Goal: Information Seeking & Learning: Learn about a topic

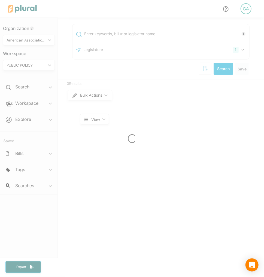
click at [35, 117] on div at bounding box center [132, 138] width 264 height 277
click at [32, 118] on div at bounding box center [132, 138] width 264 height 277
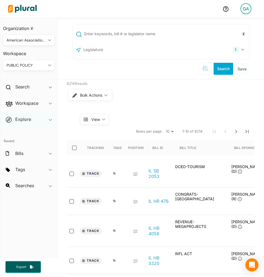
click at [39, 120] on div "Explore ic_keyboard_arrow_down" at bounding box center [28, 120] width 57 height 15
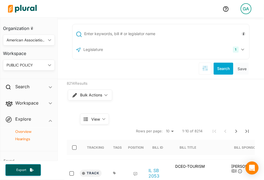
click at [30, 133] on h4 "Overview" at bounding box center [30, 131] width 44 height 5
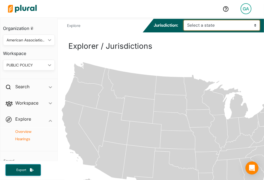
click at [208, 23] on select "Select a state Alabama Alaska Arizona Arkansas California Colorado Connecticut …" at bounding box center [222, 25] width 76 height 10
click at [186, 20] on select "Select a state Alabama Alaska Arizona Arkansas California Colorado Connecticut …" at bounding box center [222, 25] width 76 height 10
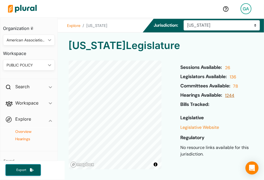
click at [235, 95] on link "1244" at bounding box center [229, 97] width 11 height 9
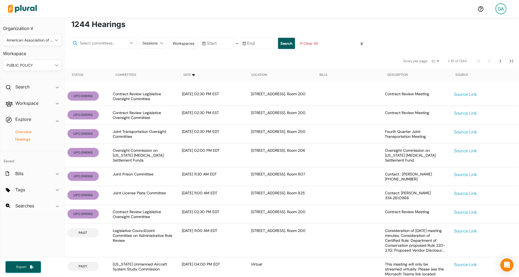
scroll to position [163, 0]
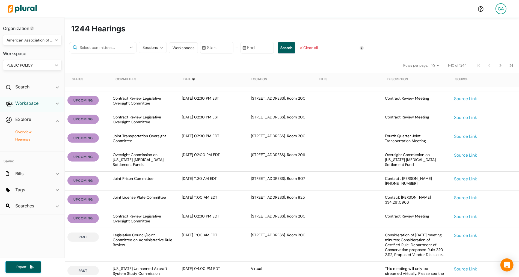
click at [35, 104] on h2 "Workspace" at bounding box center [26, 103] width 23 height 6
click at [24, 122] on h4 "Bills" at bounding box center [33, 122] width 50 height 5
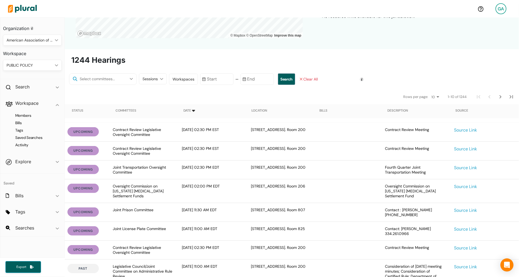
scroll to position [124, 0]
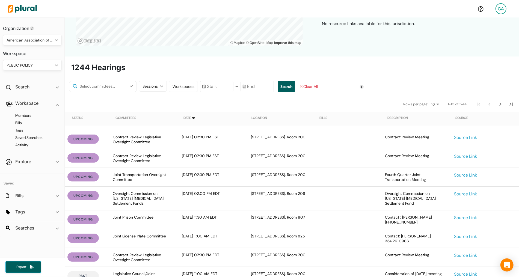
click at [160, 86] on polygon at bounding box center [161, 86] width 3 height 2
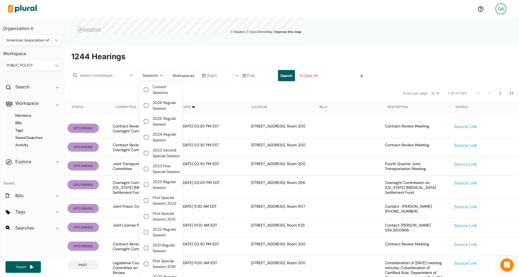
scroll to position [136, 0]
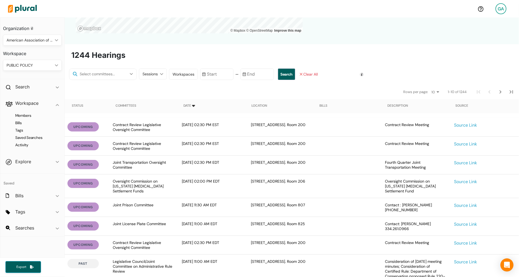
click at [264, 88] on nav "Rows per page: 10 20 50 1-10 of 1244" at bounding box center [292, 91] width 454 height 15
click at [264, 94] on icon "Next Page" at bounding box center [500, 92] width 7 height 7
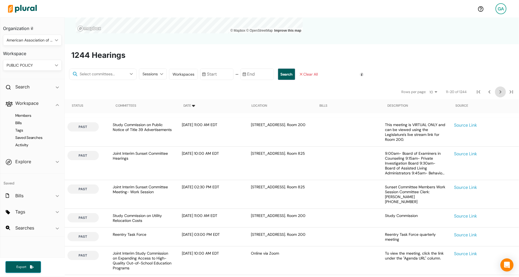
click at [264, 94] on icon "Next Page" at bounding box center [500, 92] width 7 height 7
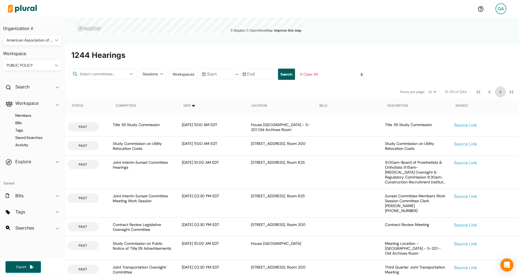
click at [264, 94] on icon "Next Page" at bounding box center [500, 92] width 7 height 7
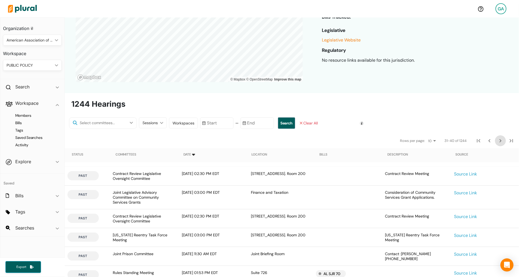
scroll to position [85, 0]
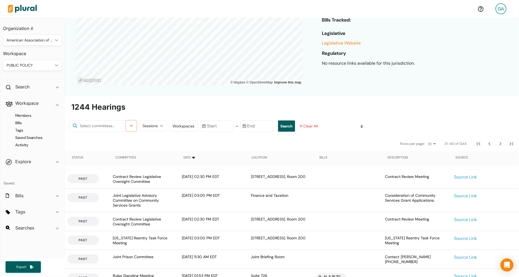
click at [130, 125] on icon "button" at bounding box center [131, 126] width 3 height 2
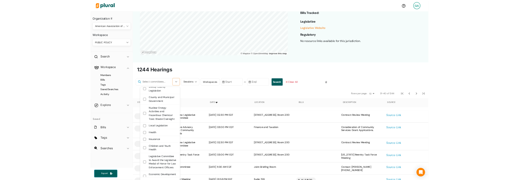
scroll to position [0, 0]
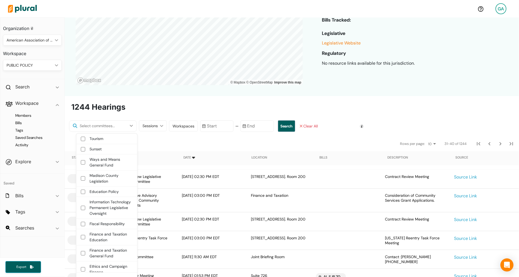
click at [49, 183] on h4 "Saved" at bounding box center [32, 180] width 64 height 13
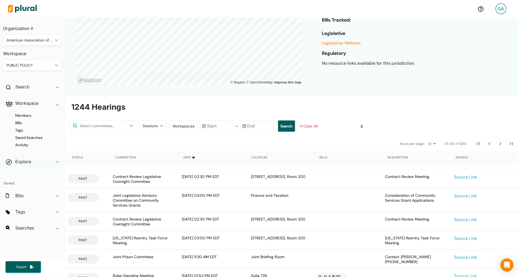
click at [49, 165] on div "Explore ic_keyboard_arrow_down" at bounding box center [32, 162] width 64 height 15
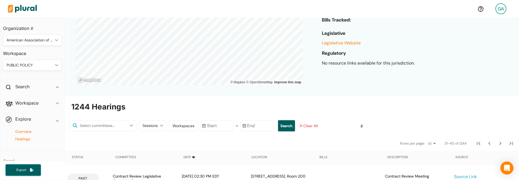
drag, startPoint x: 48, startPoint y: 150, endPoint x: 217, endPoint y: 5, distance: 223.3
click at [0, 0] on div "GA Organization American Association of Public Policy Professionals ic_keyboard…" at bounding box center [259, 90] width 519 height 180
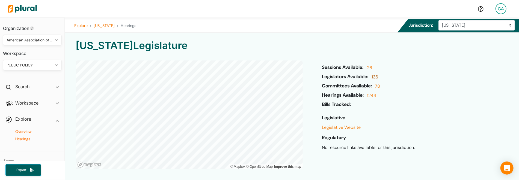
click at [264, 78] on link "136" at bounding box center [374, 78] width 8 height 9
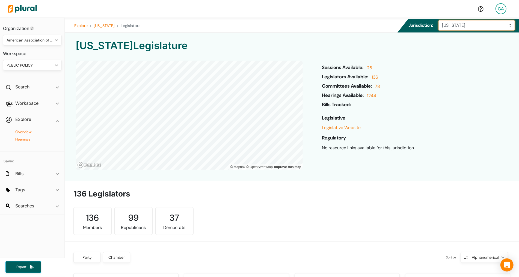
click at [264, 24] on select "Select a state Alabama Alaska Arizona Arkansas California Colorado Connecticut …" at bounding box center [476, 25] width 76 height 10
select select "ny"
click at [264, 20] on select "Select a state Alabama Alaska Arizona Arkansas California Colorado Connecticut …" at bounding box center [476, 25] width 76 height 10
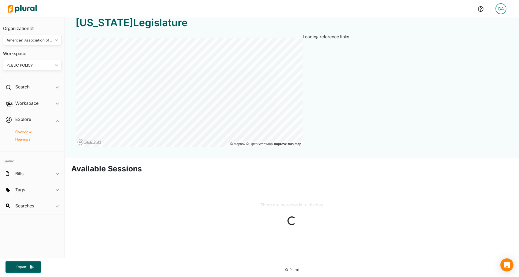
scroll to position [23, 0]
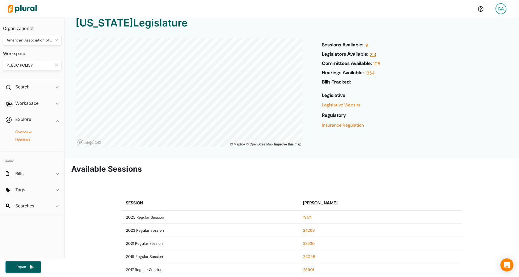
click at [264, 54] on link "213" at bounding box center [372, 55] width 8 height 9
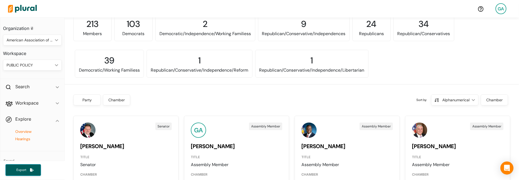
scroll to position [191, 0]
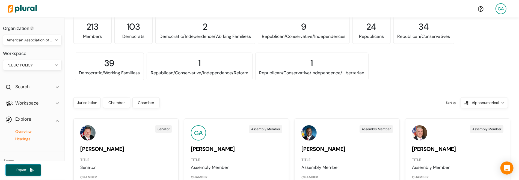
click at [117, 103] on div "Chamber" at bounding box center [116, 103] width 20 height 6
click at [223, 103] on div "Sort by Alphanumerical ic_keyboard_arrow_down Alphanumerical Alphanumerical" at bounding box center [335, 103] width 346 height 14
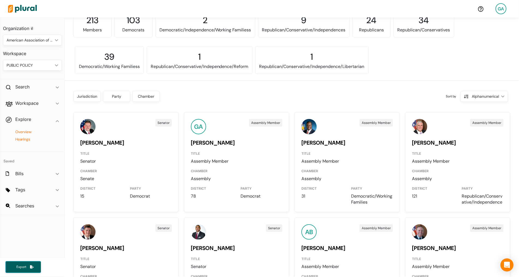
scroll to position [175, 0]
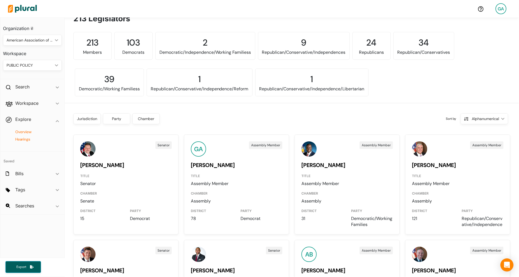
click at [116, 120] on div "Party" at bounding box center [116, 119] width 20 height 6
click at [118, 118] on div "Party" at bounding box center [116, 119] width 20 height 6
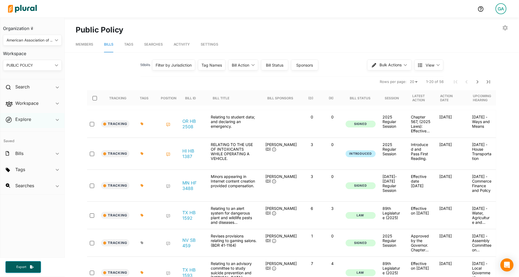
click at [34, 117] on div "Explore ic_keyboard_arrow_down" at bounding box center [32, 120] width 64 height 15
click at [25, 132] on h4 "Overview" at bounding box center [33, 131] width 50 height 5
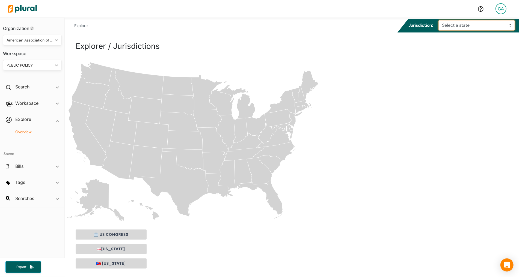
click at [469, 29] on select "Select a state Alabama Alaska Arizona Arkansas California Colorado Connecticut …" at bounding box center [476, 25] width 76 height 10
select select "ak"
click at [440, 20] on select "Select a state Alabama Alaska Arizona Arkansas California Colorado Connecticut …" at bounding box center [476, 25] width 76 height 10
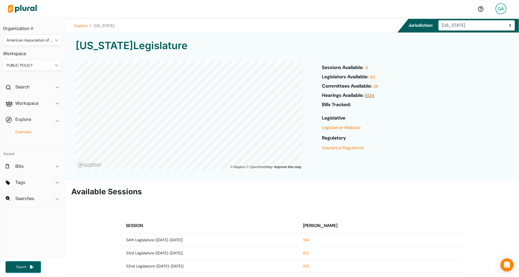
click at [370, 96] on link "6124" at bounding box center [369, 97] width 11 height 9
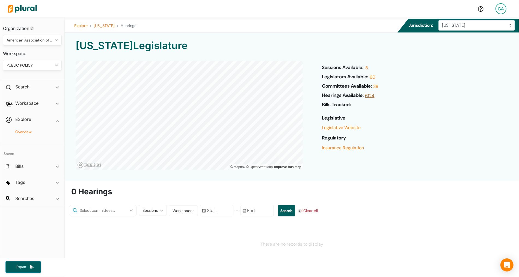
click at [370, 96] on link "6124" at bounding box center [369, 97] width 11 height 9
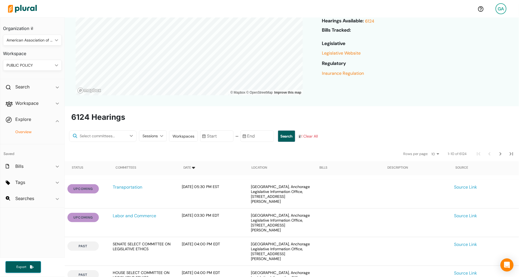
scroll to position [54, 0]
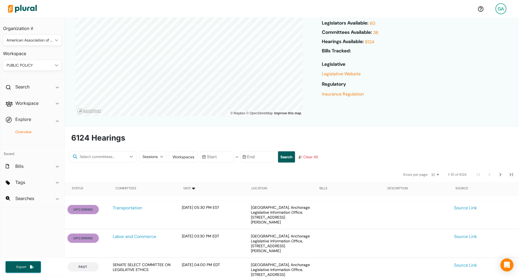
click at [23, 9] on img at bounding box center [22, 8] width 38 height 19
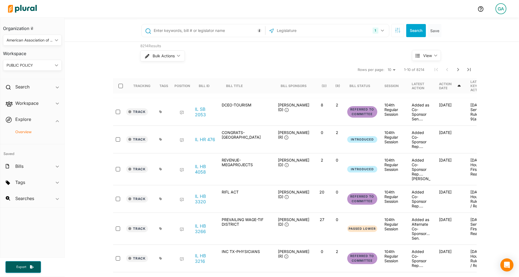
click at [29, 131] on h4 "Overview" at bounding box center [33, 131] width 50 height 5
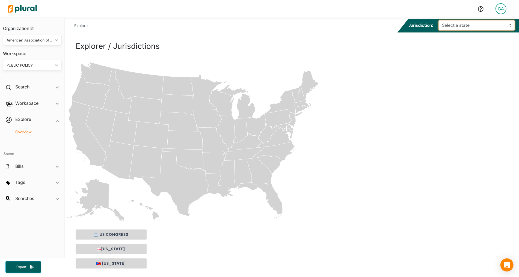
click at [470, 23] on select "Select a state Alabama Alaska Arizona Arkansas California Colorado Connecticut …" at bounding box center [476, 25] width 76 height 10
select select "az"
click at [440, 20] on select "Select a state Alabama Alaska Arizona Arkansas California Colorado Connecticut …" at bounding box center [476, 25] width 76 height 10
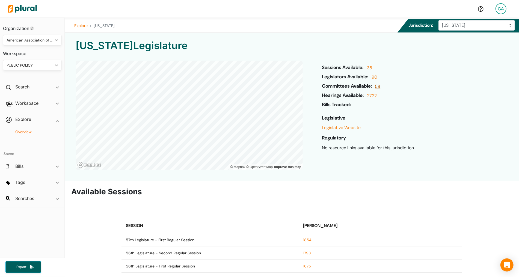
click at [380, 86] on link "58" at bounding box center [376, 87] width 7 height 9
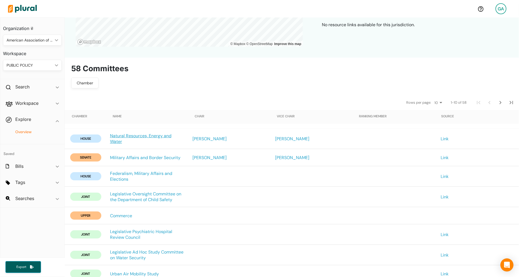
scroll to position [107, 0]
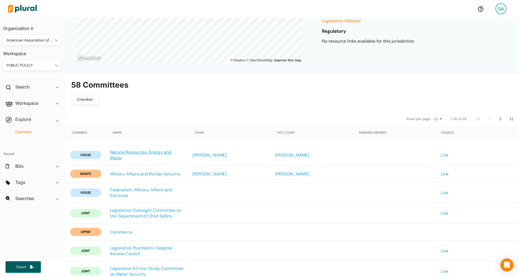
click at [149, 153] on link "Natural Resources, Energy and Water" at bounding box center [147, 154] width 74 height 11
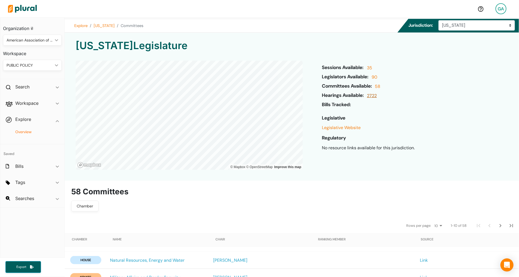
click at [376, 96] on link "2722" at bounding box center [370, 97] width 11 height 9
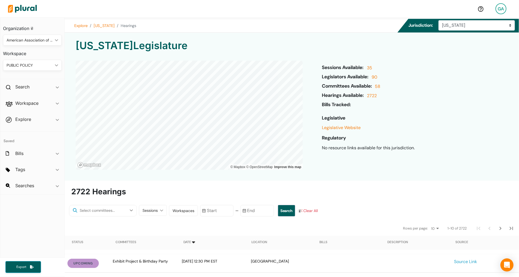
click at [30, 10] on img at bounding box center [22, 8] width 38 height 19
click at [29, 121] on h2 "Explore" at bounding box center [23, 119] width 16 height 6
click at [380, 85] on link "58" at bounding box center [376, 87] width 7 height 9
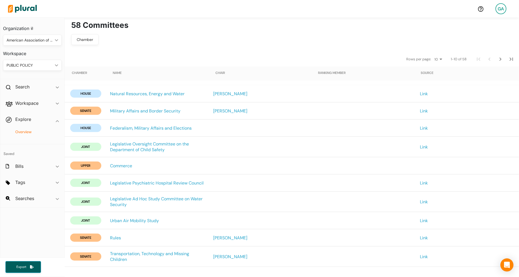
scroll to position [166, 0]
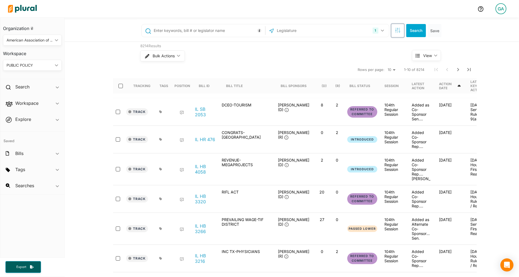
click at [396, 31] on icon "button" at bounding box center [397, 30] width 5 height 5
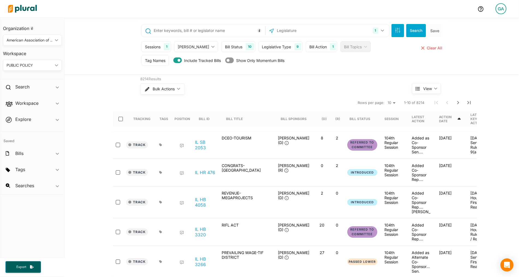
click at [159, 48] on div "Sessions" at bounding box center [153, 47] width 16 height 6
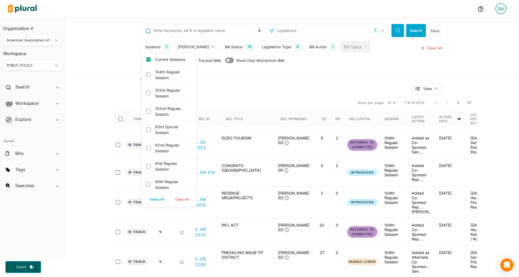
click at [159, 48] on div "Sessions" at bounding box center [153, 47] width 16 height 6
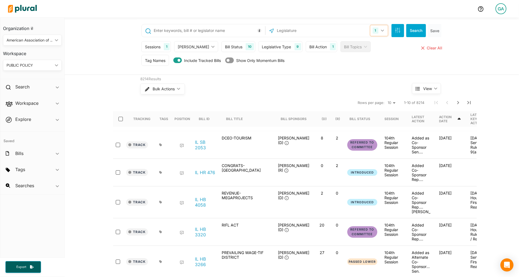
click at [386, 31] on button "1" at bounding box center [378, 30] width 17 height 10
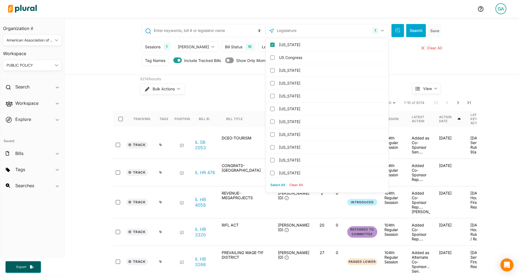
click at [275, 186] on button "Select All" at bounding box center [277, 185] width 19 height 8
checkbox input "true"
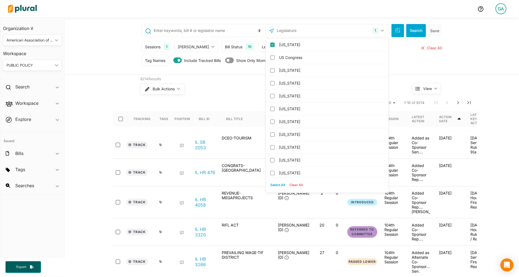
checkbox input "true"
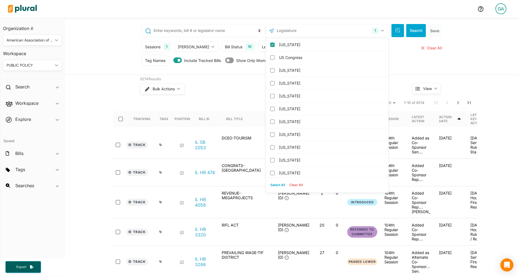
checkbox input "true"
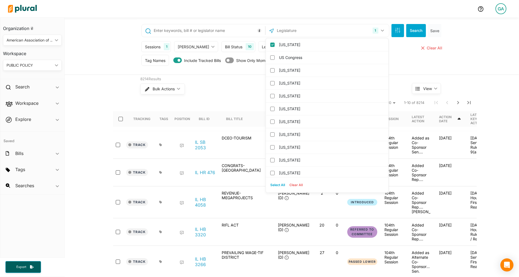
checkbox input "true"
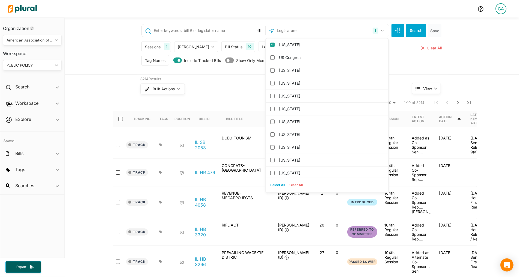
checkbox input "true"
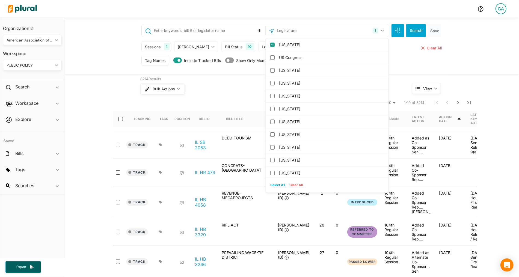
checkbox input "true"
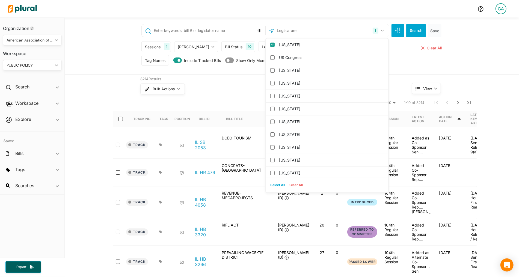
checkbox input "true"
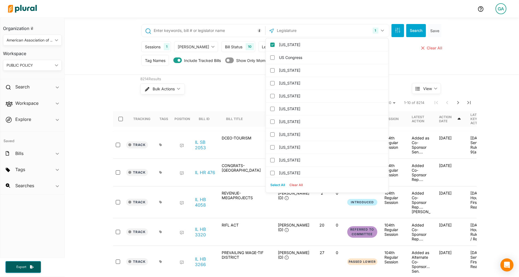
checkbox input "true"
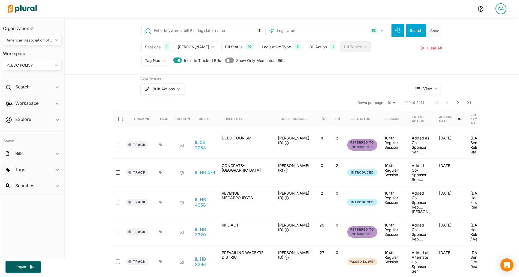
click at [408, 51] on div "Sessions 1 Current Sessions 104th Regular Session 103rd Regular Session 102nd R…" at bounding box center [292, 48] width 302 height 14
click at [160, 45] on div "Sessions" at bounding box center [153, 47] width 16 height 6
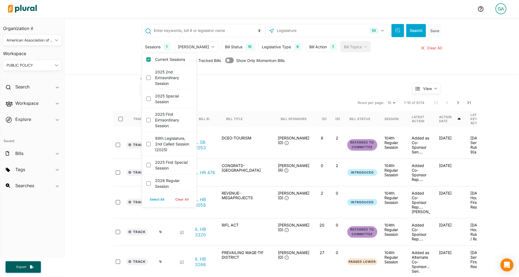
click at [324, 97] on nav "Rows per page: 10 20 50 1-10 of 8214" at bounding box center [294, 102] width 363 height 15
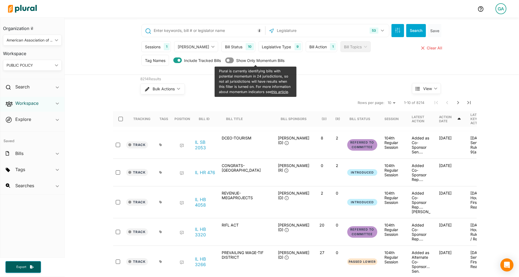
click at [26, 105] on h2 "Workspace" at bounding box center [26, 103] width 23 height 6
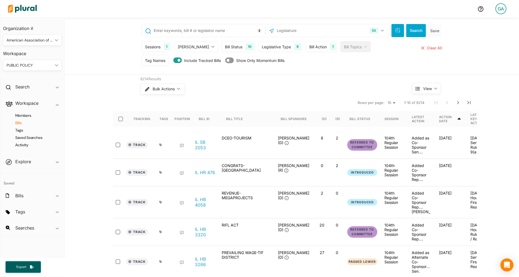
click at [25, 122] on h4 "Bills" at bounding box center [33, 122] width 50 height 5
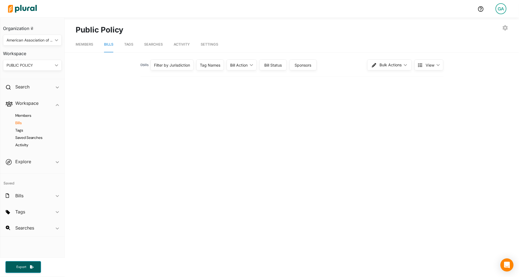
click at [181, 65] on div "Filter by Jurisdiction" at bounding box center [172, 65] width 36 height 6
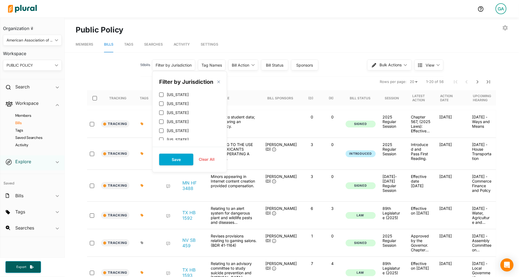
click at [20, 161] on h2 "Explore" at bounding box center [23, 162] width 16 height 6
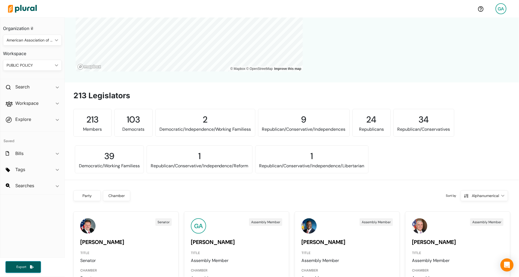
scroll to position [151, 0]
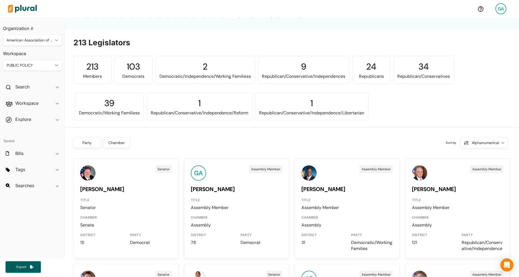
click at [88, 138] on div "Party" at bounding box center [86, 142] width 27 height 11
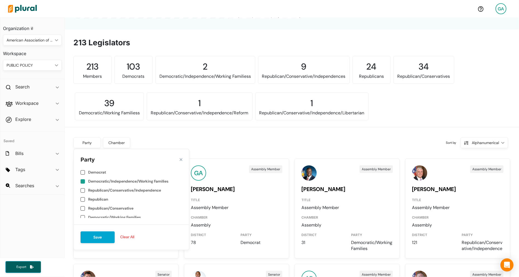
scroll to position [20, 0]
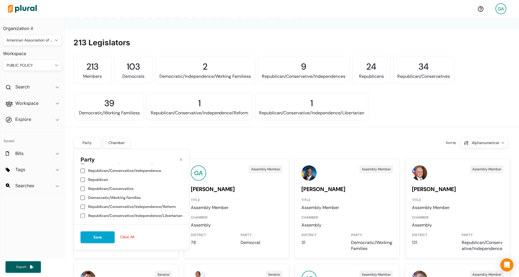
click at [119, 143] on div "Chamber" at bounding box center [116, 143] width 20 height 6
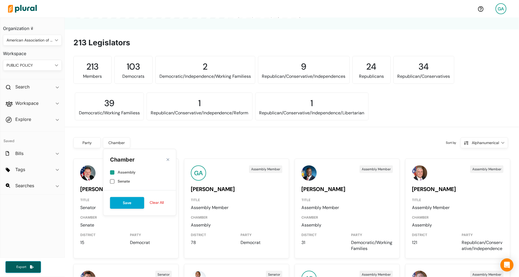
scroll to position [170, 0]
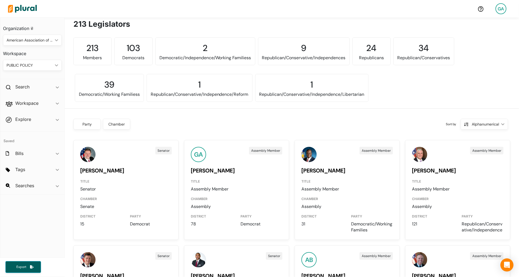
click at [230, 141] on div "GA Assembly Member George Alvarez TITLE Assembly Member CHAMBER Assembly DISTRI…" at bounding box center [236, 190] width 105 height 100
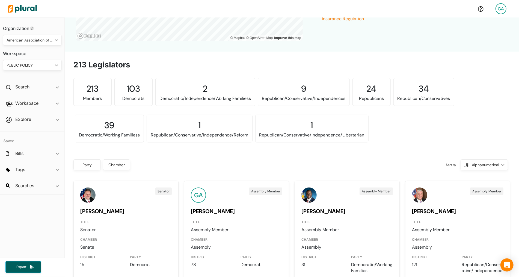
scroll to position [166, 0]
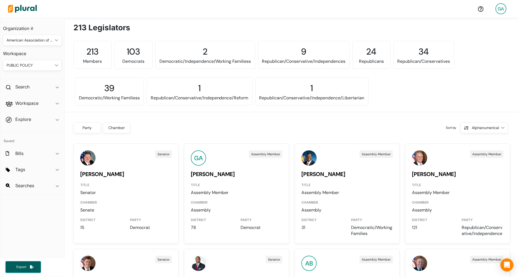
click at [214, 173] on link "George Alvarez" at bounding box center [213, 174] width 44 height 7
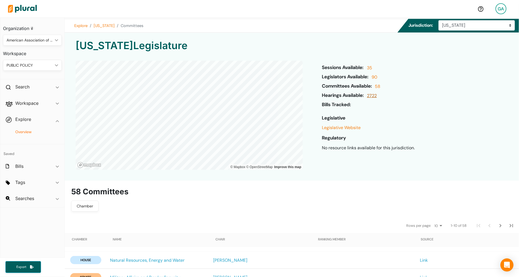
click at [376, 93] on link "2722" at bounding box center [370, 97] width 11 height 9
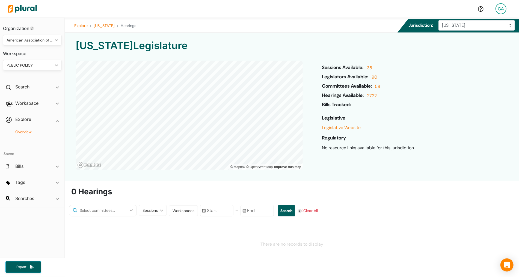
scroll to position [9, 0]
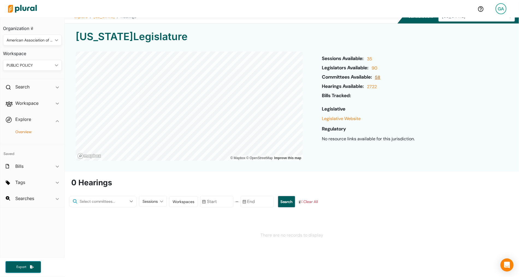
click at [378, 77] on link "58" at bounding box center [376, 78] width 7 height 9
